Goal: Check status: Check status

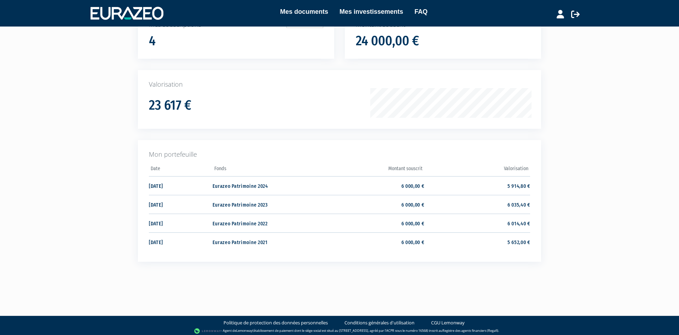
scroll to position [72, 0]
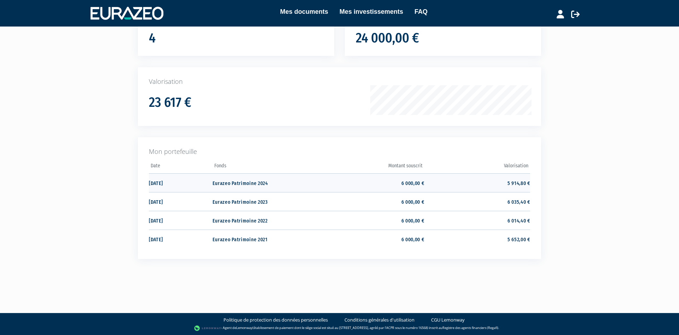
click at [516, 182] on td "5 914,80 €" at bounding box center [477, 182] width 106 height 19
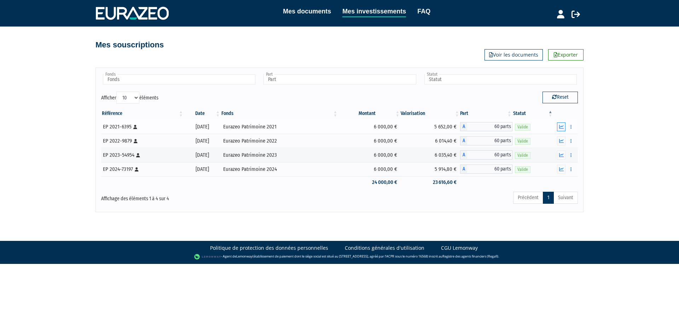
click at [559, 126] on icon "button" at bounding box center [561, 126] width 5 height 5
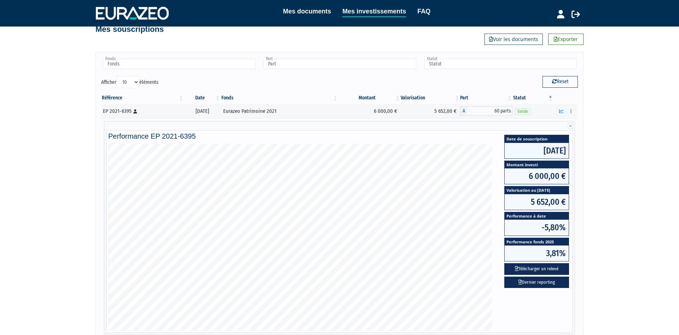
scroll to position [36, 0]
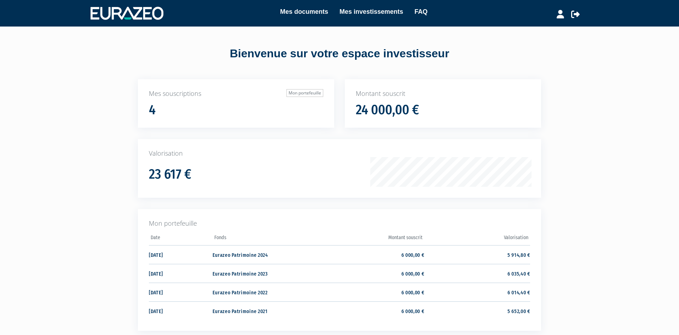
scroll to position [72, 0]
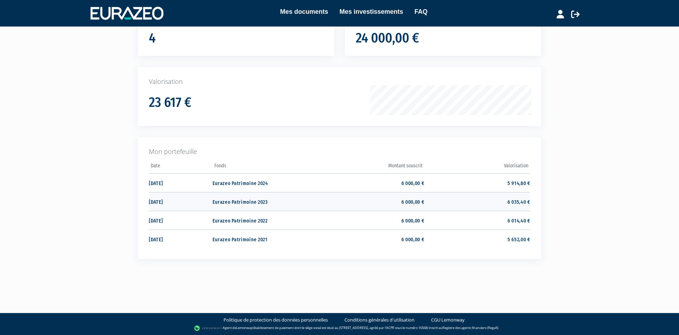
click at [514, 203] on td "6 035,40 €" at bounding box center [477, 201] width 106 height 19
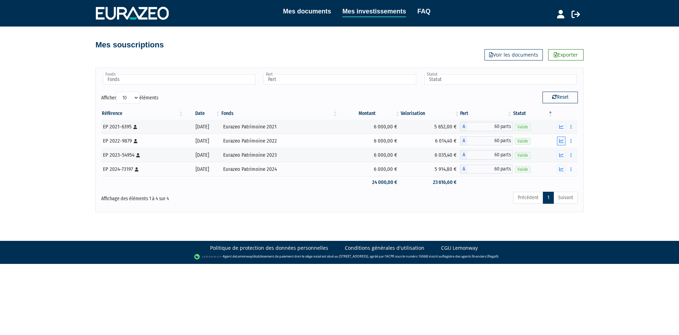
click at [559, 141] on icon "button" at bounding box center [561, 141] width 5 height 5
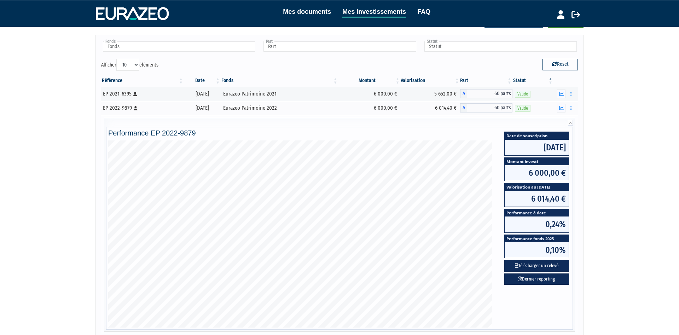
scroll to position [36, 0]
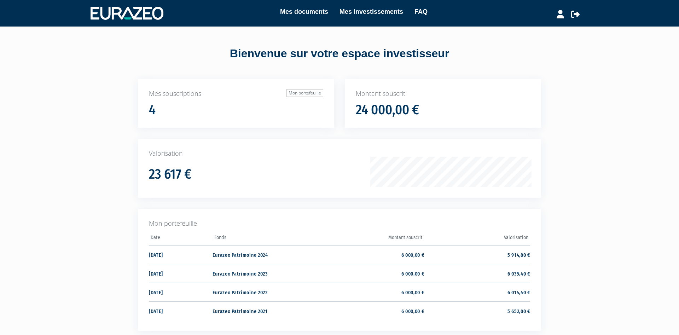
scroll to position [72, 0]
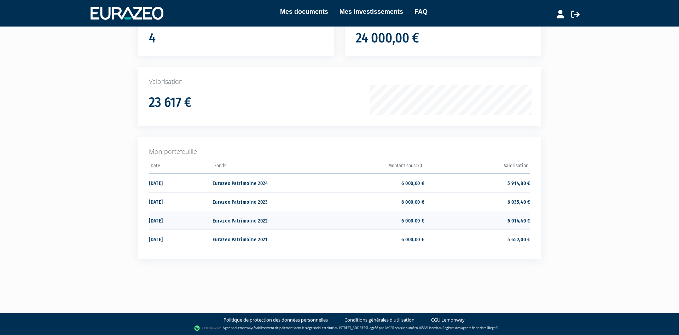
click at [510, 219] on td "6 014,40 €" at bounding box center [477, 220] width 106 height 19
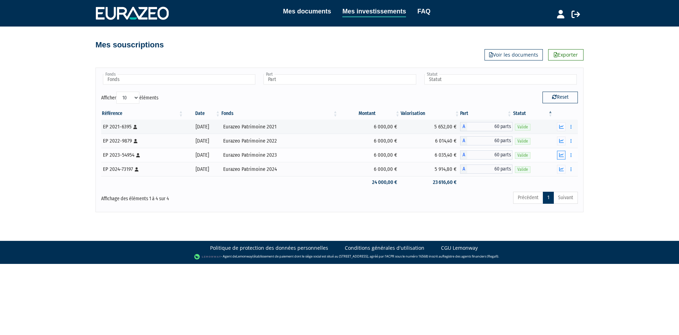
click at [562, 156] on icon "button" at bounding box center [561, 155] width 5 height 5
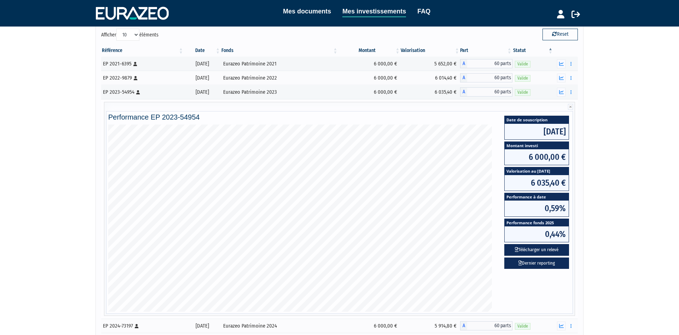
scroll to position [72, 0]
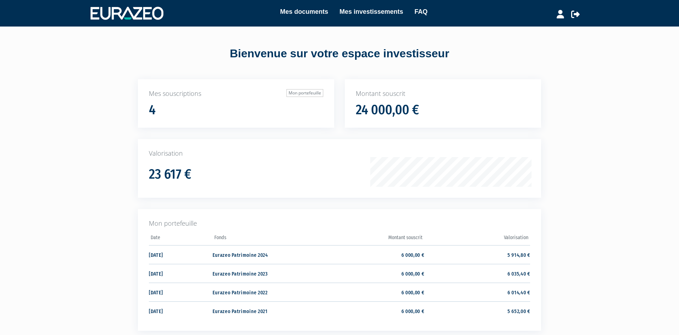
scroll to position [72, 0]
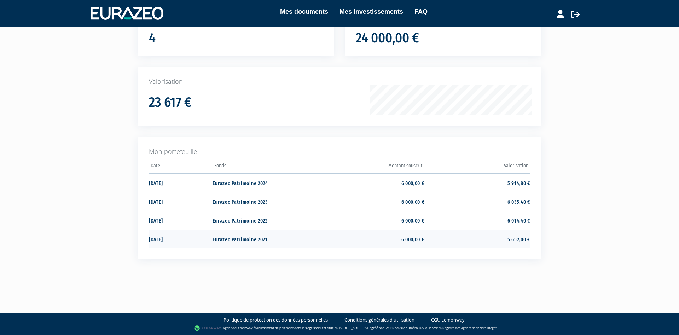
click at [513, 240] on td "5 652,00 €" at bounding box center [477, 238] width 106 height 19
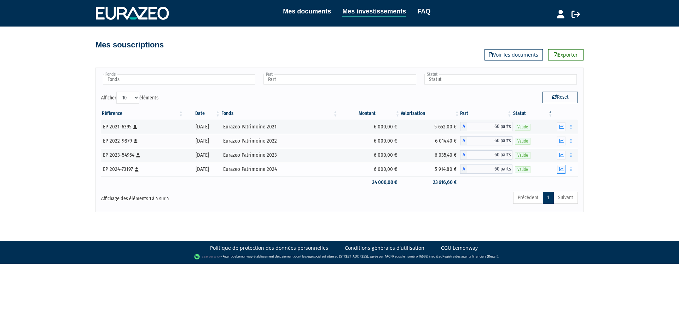
click at [562, 170] on icon "button" at bounding box center [561, 169] width 5 height 5
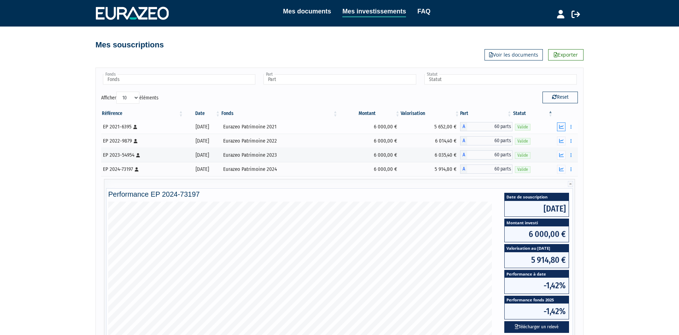
click at [559, 127] on button "button" at bounding box center [561, 126] width 8 height 9
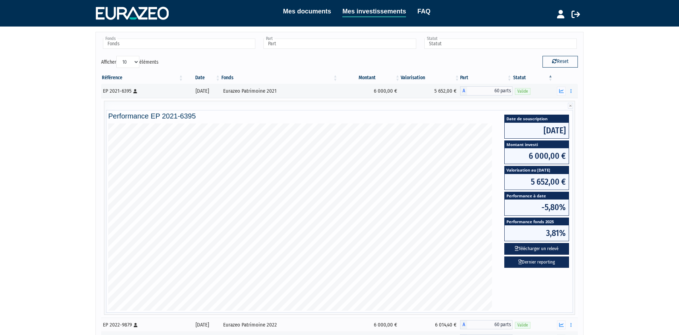
scroll to position [36, 0]
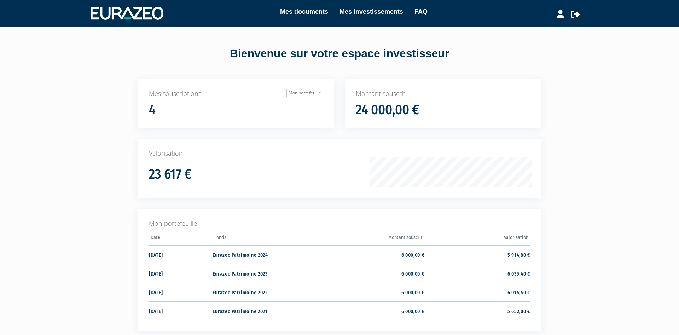
scroll to position [72, 0]
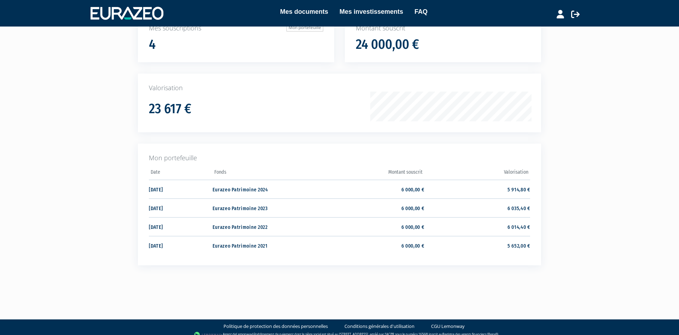
scroll to position [72, 0]
